Goal: Task Accomplishment & Management: Use online tool/utility

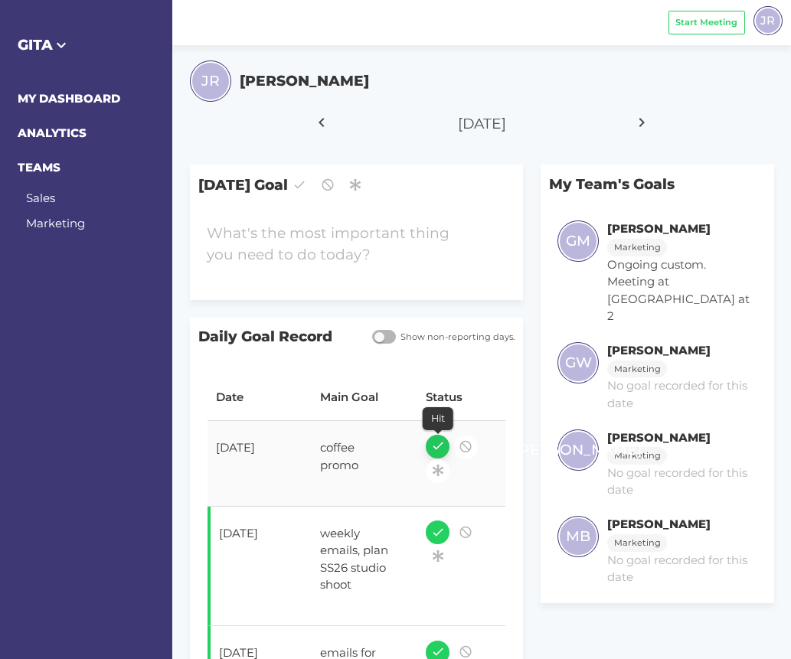
click at [437, 444] on icon "button" at bounding box center [438, 446] width 14 height 21
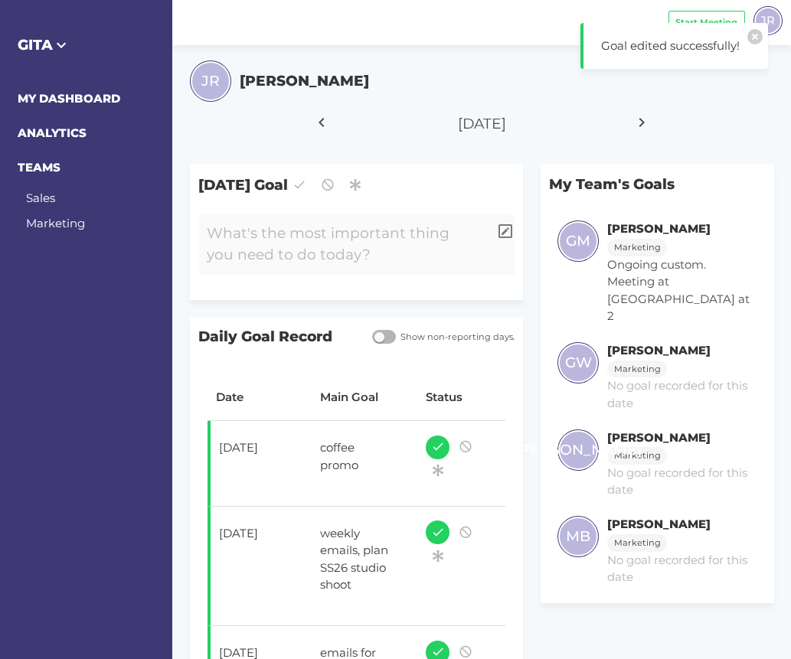
click at [371, 245] on div at bounding box center [343, 244] width 290 height 61
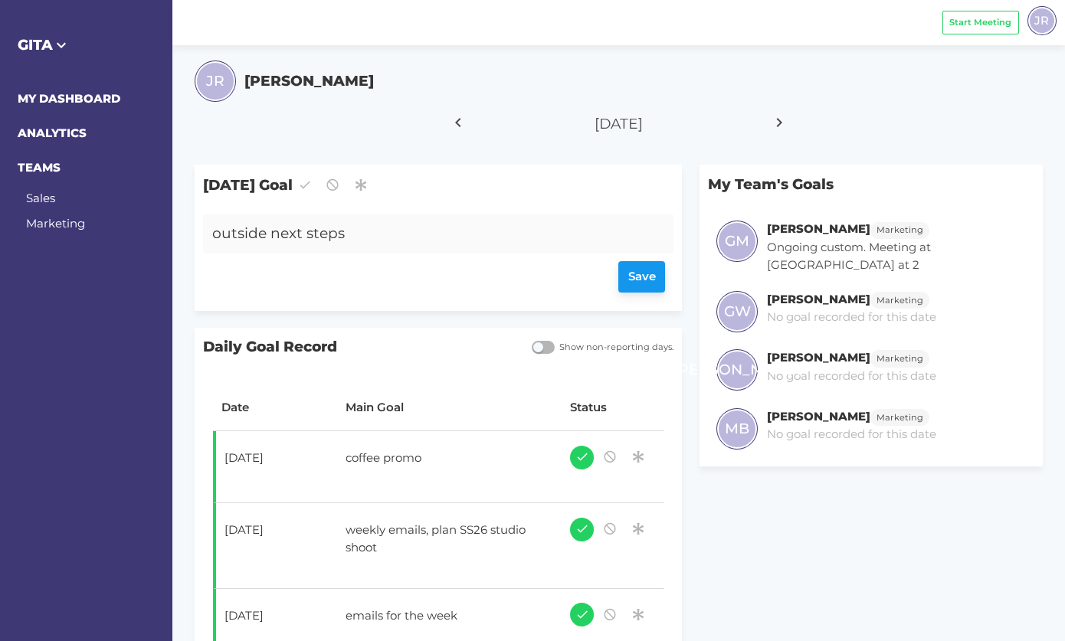
click at [639, 278] on div "Save" at bounding box center [438, 277] width 453 height 31
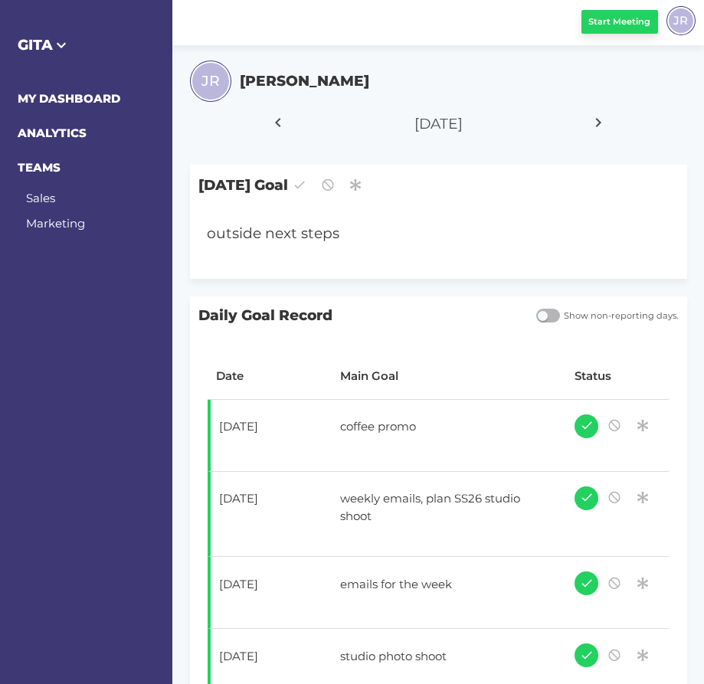
click at [623, 25] on span "Start Meeting" at bounding box center [619, 21] width 62 height 13
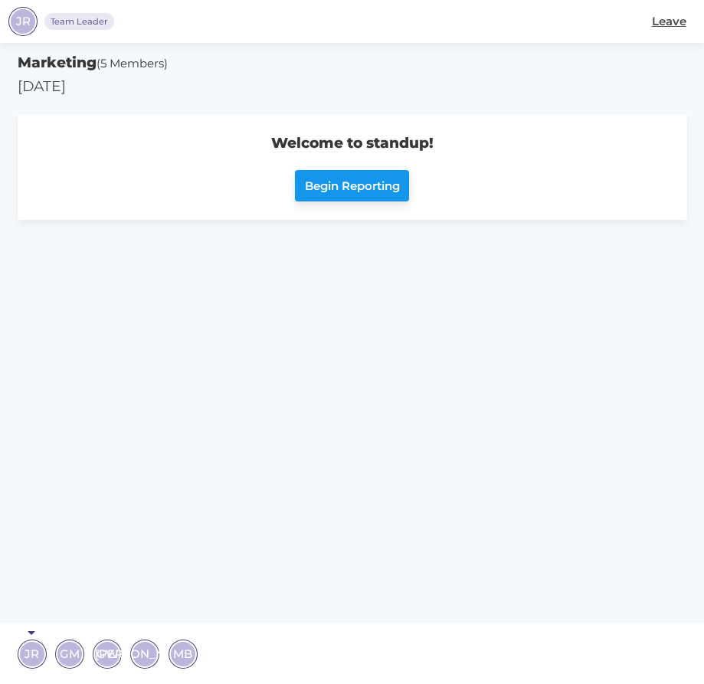
click at [371, 186] on span "Begin Reporting" at bounding box center [352, 187] width 95 height 18
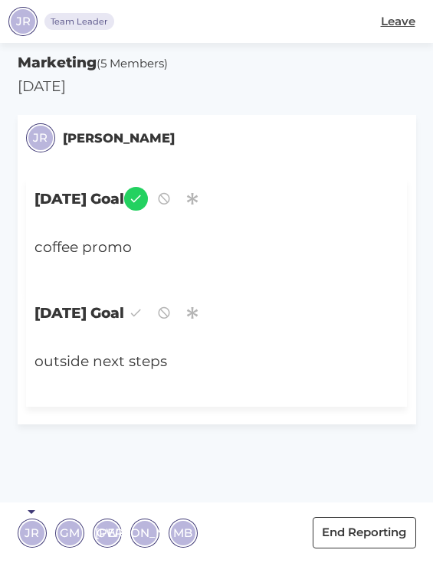
click at [79, 530] on div "GM" at bounding box center [69, 533] width 25 height 25
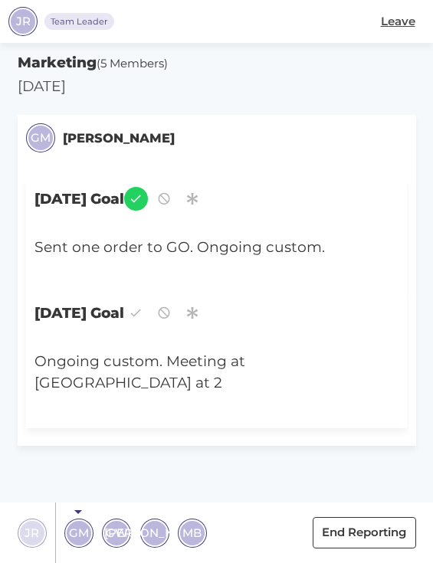
click at [115, 534] on span "GW" at bounding box center [117, 533] width 22 height 18
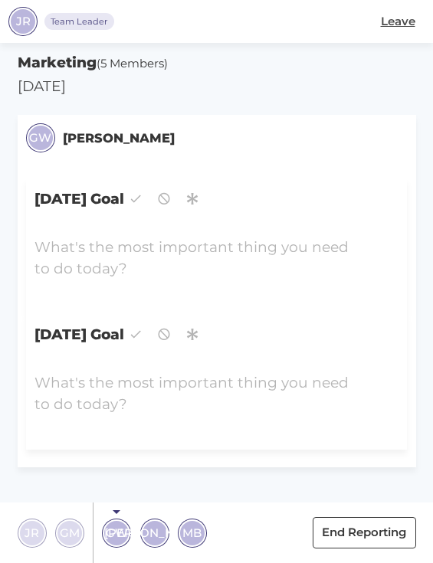
click at [151, 532] on span "[PERSON_NAME]" at bounding box center [154, 533] width 100 height 18
click at [194, 527] on span "MB" at bounding box center [191, 533] width 19 height 18
